Goal: Task Accomplishment & Management: Manage account settings

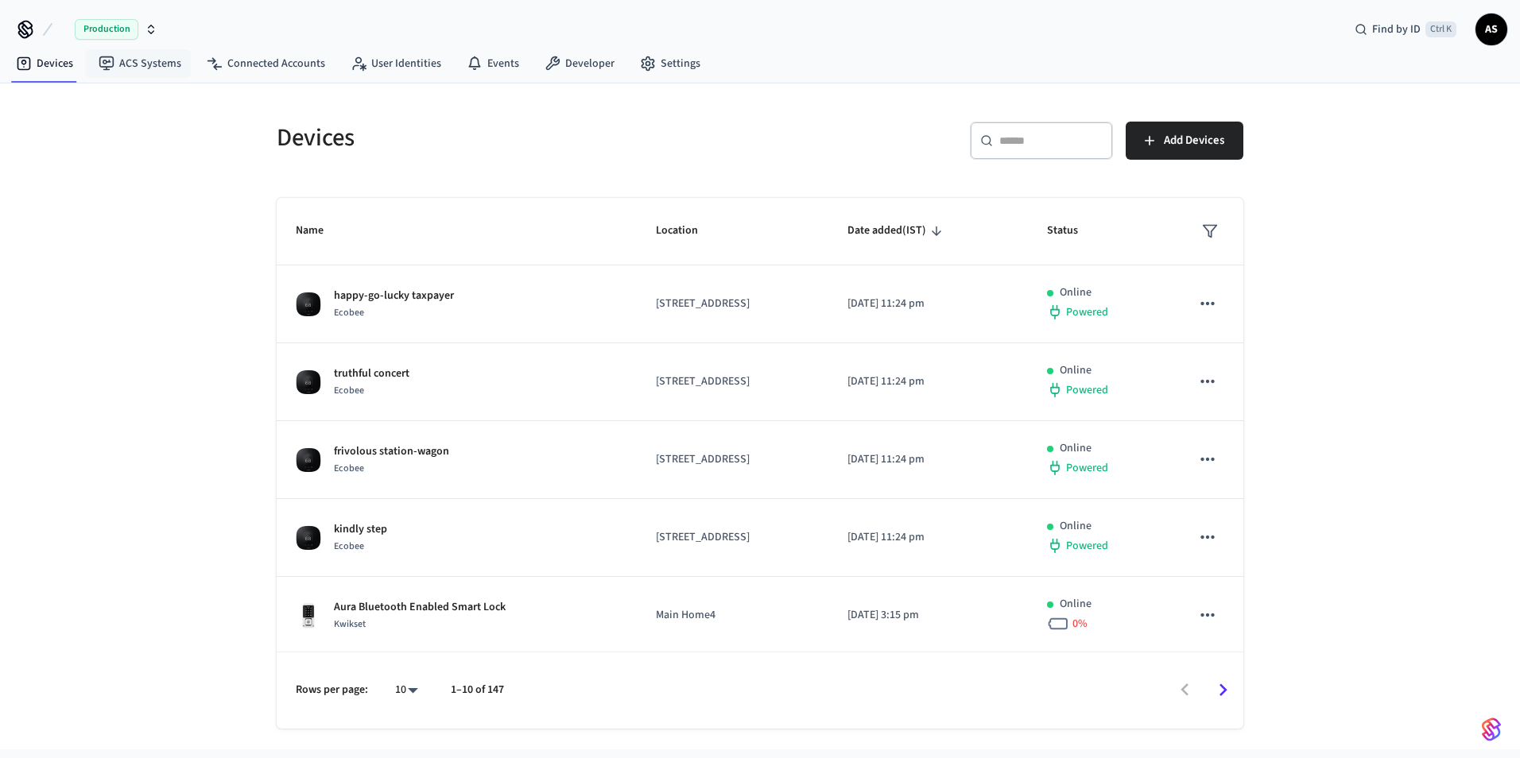
click at [96, 29] on span "Production" at bounding box center [107, 29] width 64 height 21
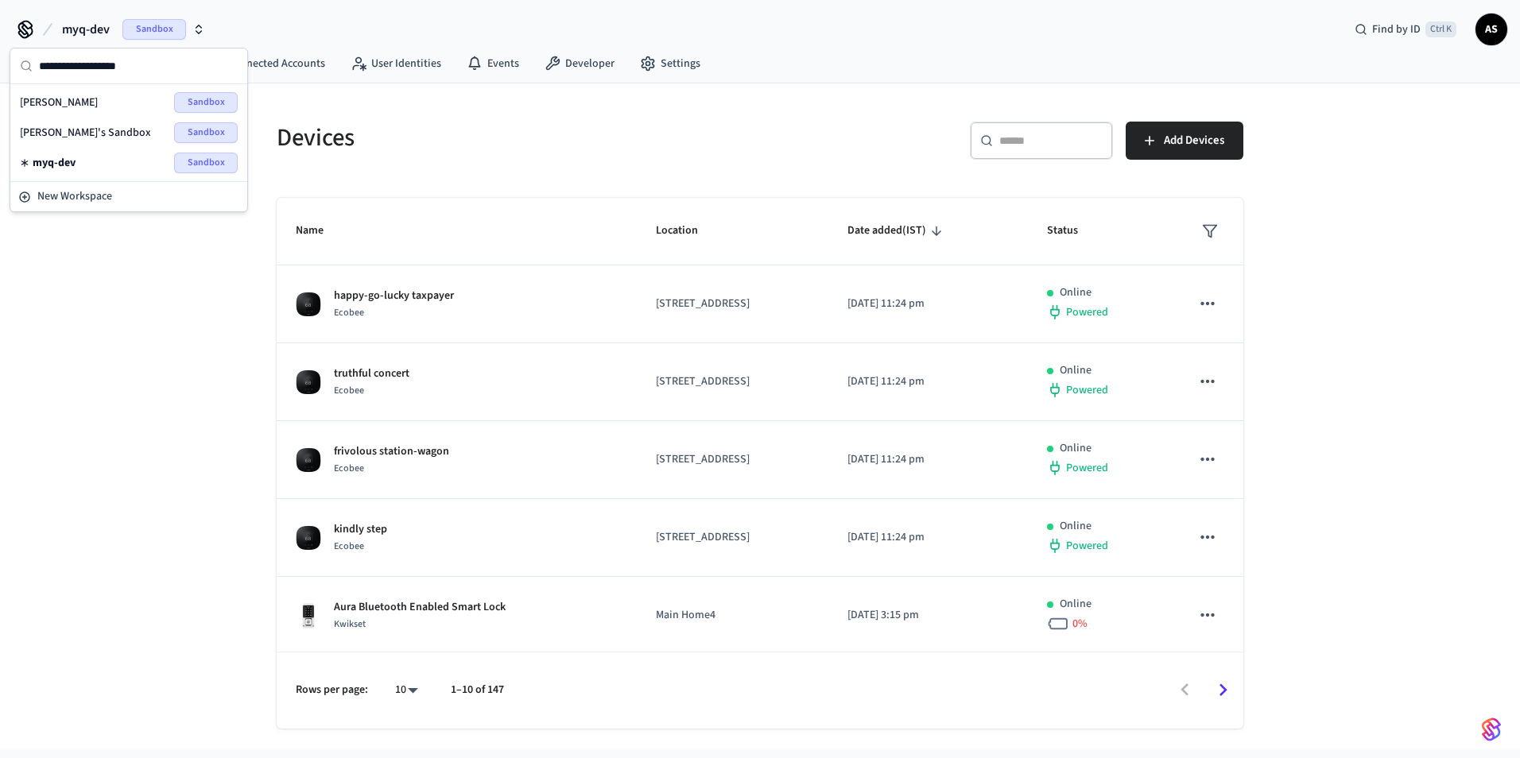
click at [102, 161] on div "myq-dev Sandbox" at bounding box center [129, 163] width 218 height 21
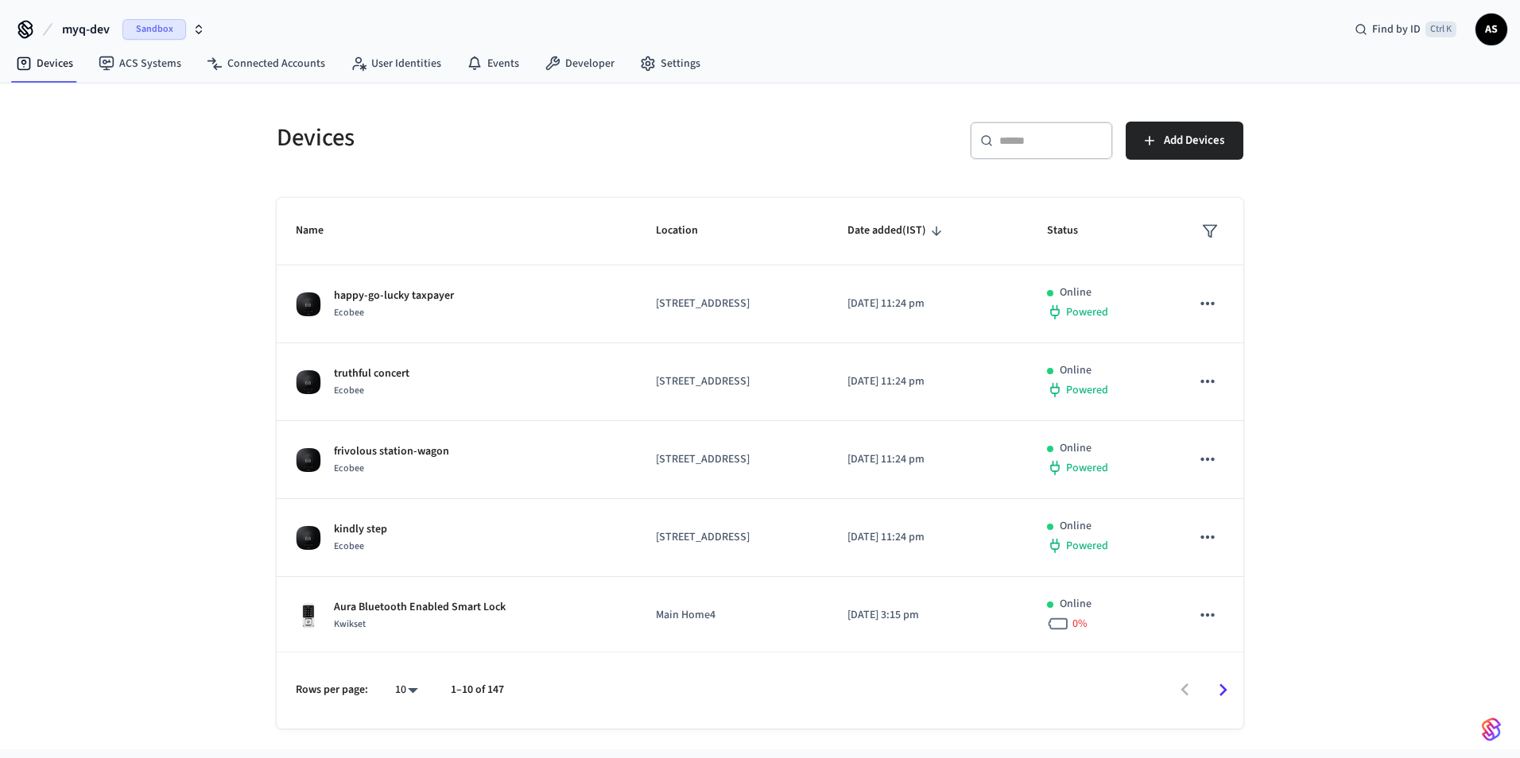
click at [102, 322] on div "Devices ​ ​ Add Devices Name Location Date added (IST) Status happy-go-lucky ta…" at bounding box center [760, 416] width 1520 height 666
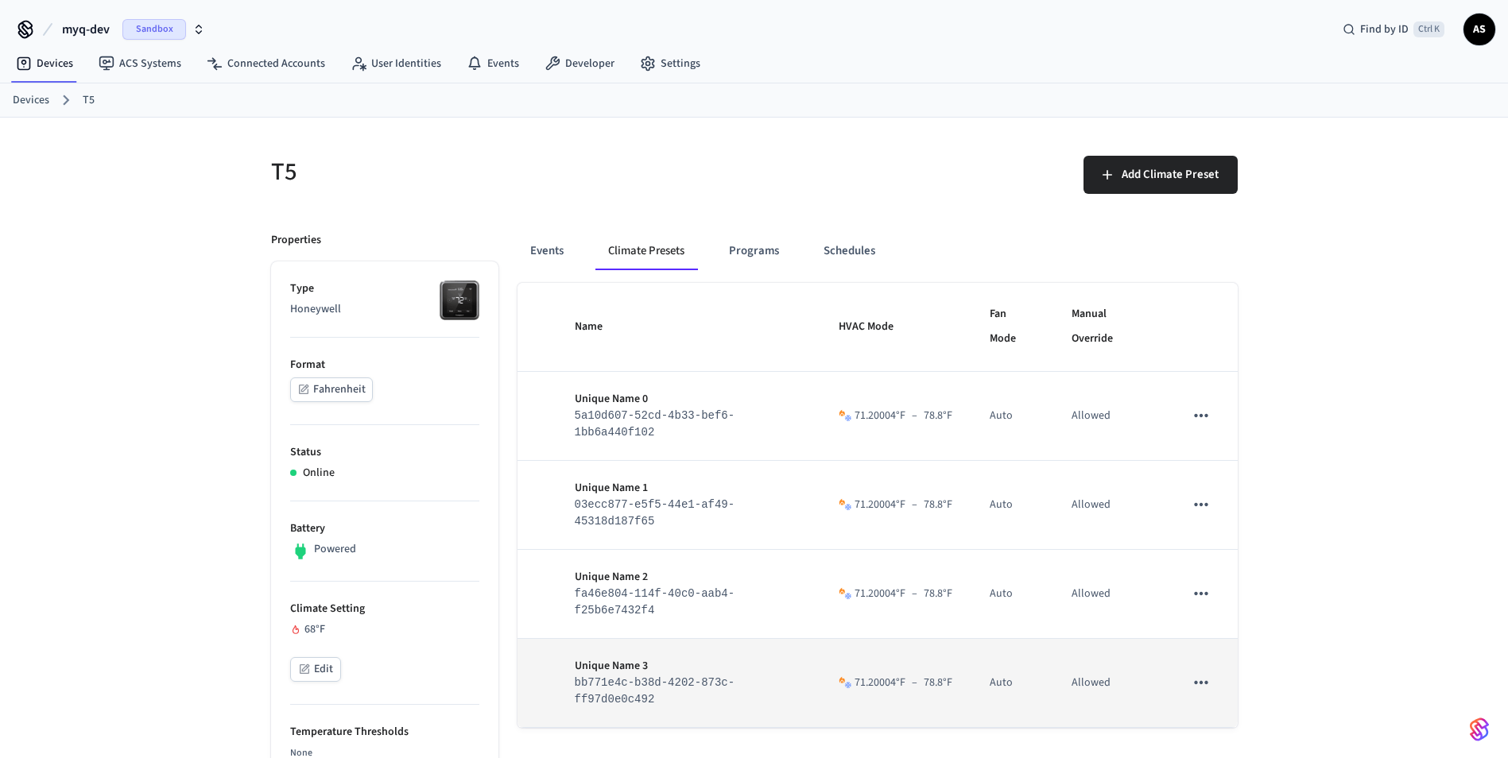
scroll to position [159, 0]
